Goal: Subscribe to service/newsletter

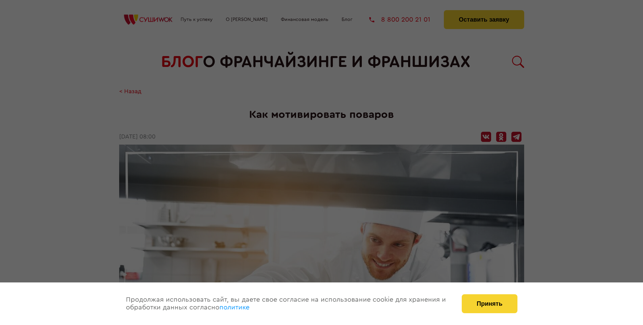
scroll to position [1354, 0]
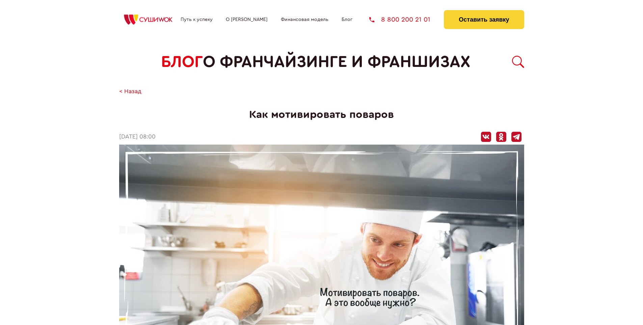
scroll to position [1354, 0]
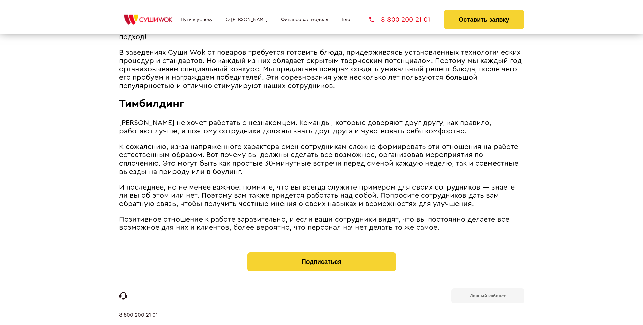
click at [487, 293] on b "Личный кабинет" at bounding box center [488, 295] width 36 height 4
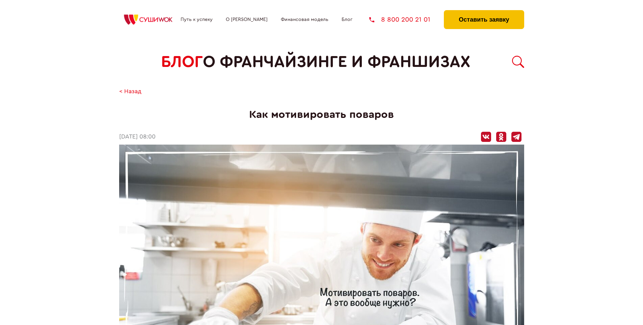
click at [484, 12] on button "Оставить заявку" at bounding box center [484, 19] width 80 height 19
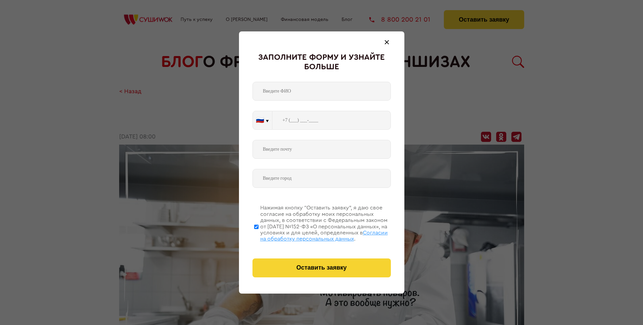
click at [313, 235] on span "Согласии на обработку персональных данных" at bounding box center [324, 235] width 128 height 11
click at [259, 235] on input "Нажимая кнопку “Оставить заявку”, я даю свое согласие на обработку моих персона…" at bounding box center [256, 226] width 4 height 54
checkbox input "false"
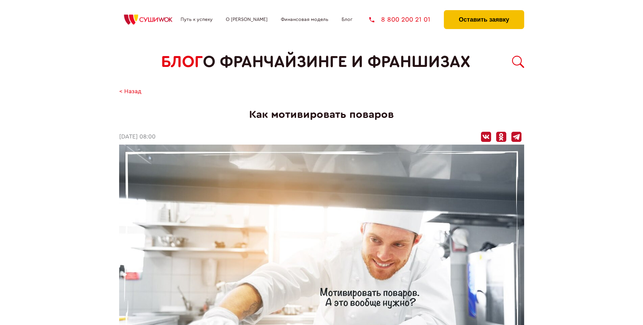
click at [484, 12] on button "Оставить заявку" at bounding box center [484, 19] width 80 height 19
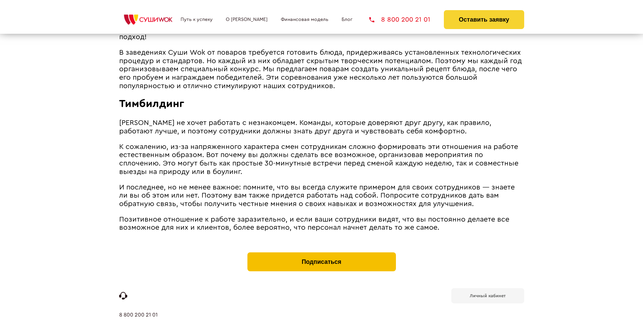
click at [321, 252] on button "Подписаться" at bounding box center [321, 261] width 149 height 19
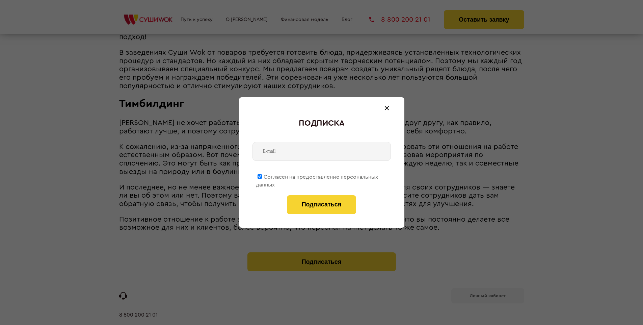
click at [317, 176] on span "Согласен на предоставление персональных данных" at bounding box center [317, 180] width 122 height 13
click at [262, 176] on input "Согласен на предоставление персональных данных" at bounding box center [260, 176] width 4 height 4
checkbox input "false"
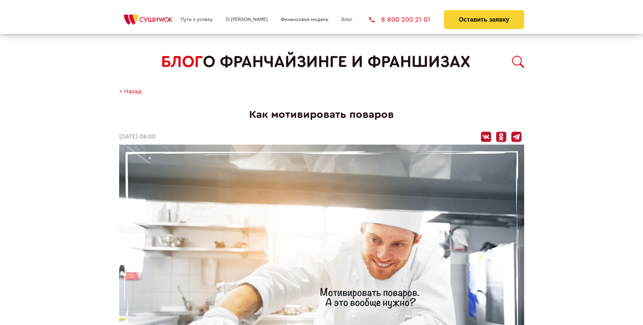
scroll to position [1354, 0]
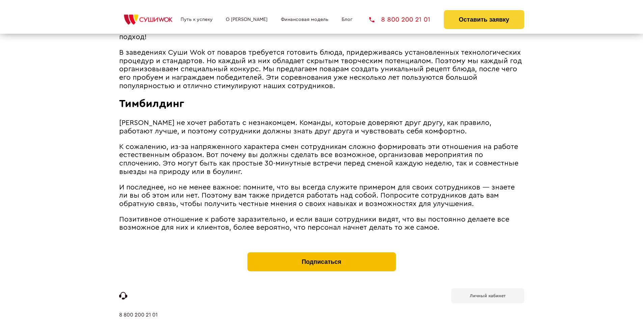
click at [321, 252] on button "Подписаться" at bounding box center [321, 261] width 149 height 19
